Goal: Task Accomplishment & Management: Manage account settings

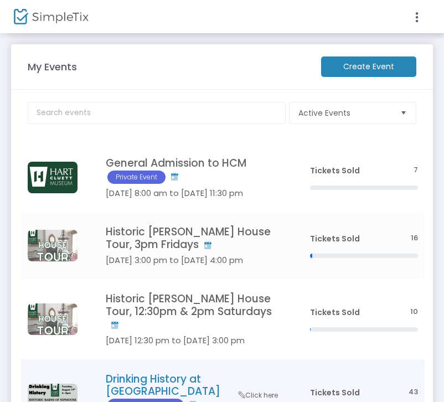
click at [132, 359] on td "Drinking History at Nipmoose Barns Sales Not Enabled [DATE] 6:00 pm to [DATE] 8…" at bounding box center [190, 399] width 223 height 81
